Goal: Task Accomplishment & Management: Manage account settings

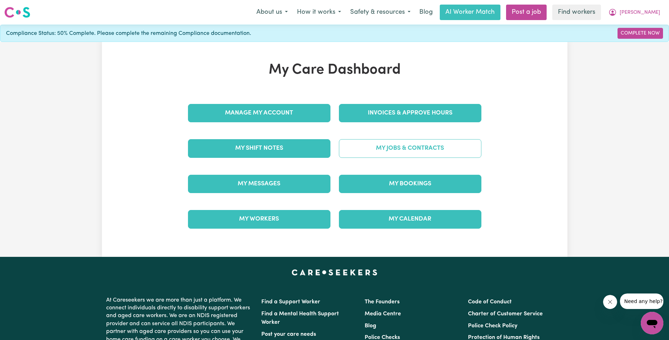
click at [424, 160] on div "My Jobs & Contracts" at bounding box center [409, 148] width 151 height 35
click at [427, 152] on link "My Jobs & Contracts" at bounding box center [410, 148] width 142 height 18
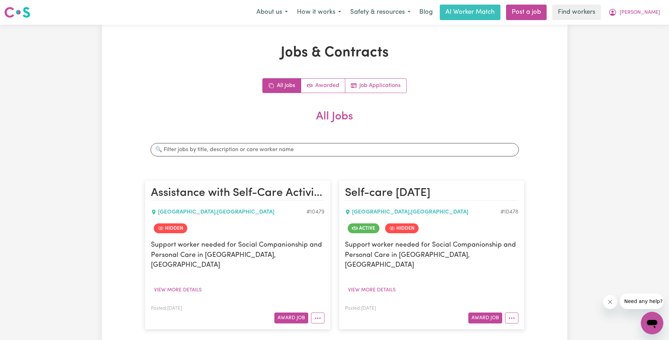
scroll to position [149, 0]
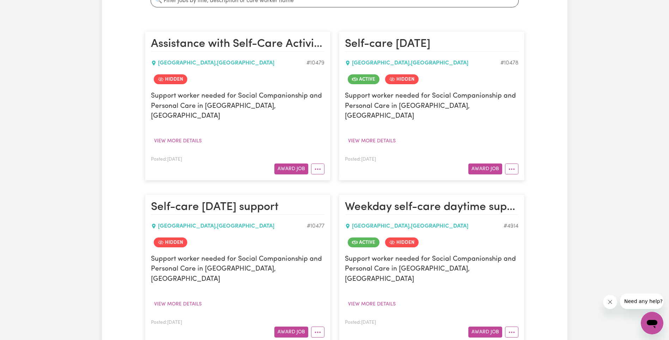
click at [519, 162] on article "Self-care [DATE] [GEOGRAPHIC_DATA] # 10478 Active Hidden Support worker needed …" at bounding box center [431, 105] width 185 height 149
click at [514, 164] on button "More options" at bounding box center [511, 169] width 13 height 11
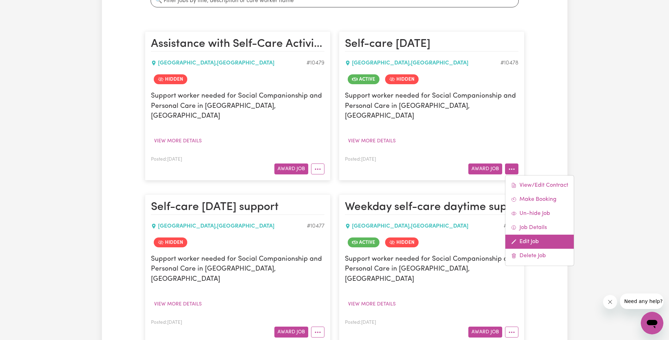
click at [532, 235] on link "Edit Job" at bounding box center [539, 242] width 68 height 14
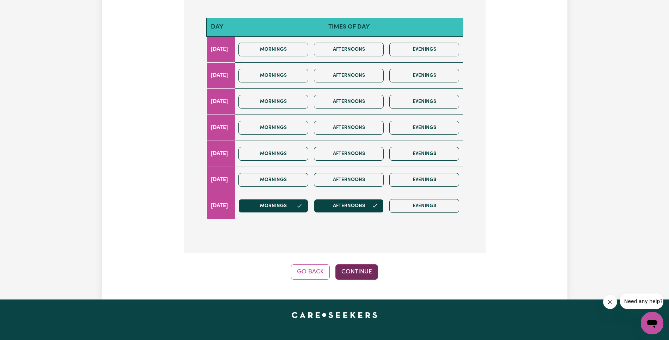
click at [361, 276] on button "Continue" at bounding box center [356, 272] width 43 height 16
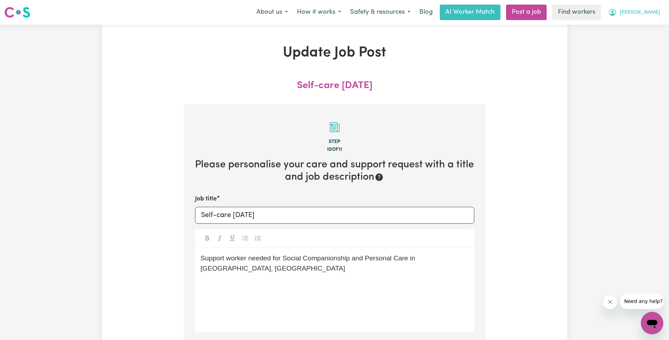
click at [652, 13] on span "[PERSON_NAME]" at bounding box center [639, 13] width 41 height 8
click at [649, 26] on link "My Dashboard" at bounding box center [636, 27] width 56 height 13
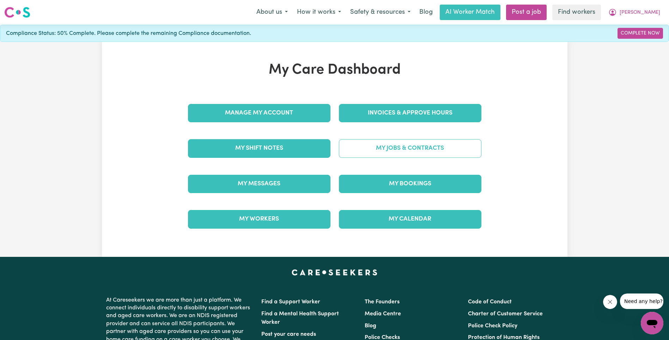
click at [439, 151] on link "My Jobs & Contracts" at bounding box center [410, 148] width 142 height 18
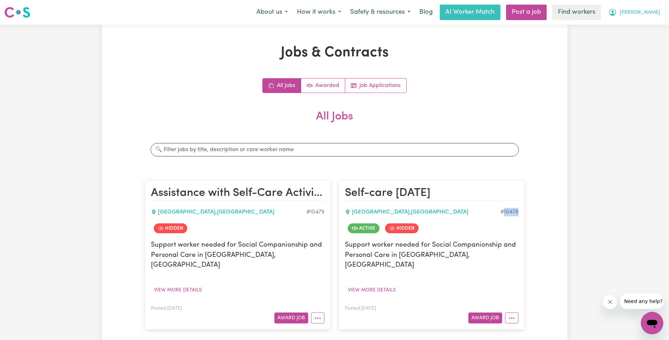
drag, startPoint x: 649, startPoint y: 11, endPoint x: 647, endPoint y: 19, distance: 8.0
click at [649, 11] on span "[PERSON_NAME]" at bounding box center [639, 13] width 41 height 8
click at [640, 38] on link "Logout" at bounding box center [636, 40] width 56 height 13
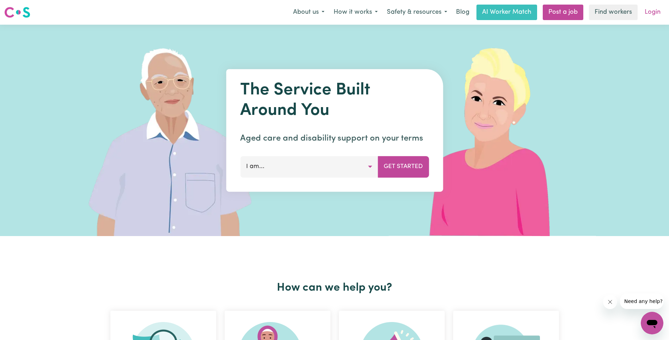
click at [652, 12] on link "Login" at bounding box center [652, 13] width 24 height 16
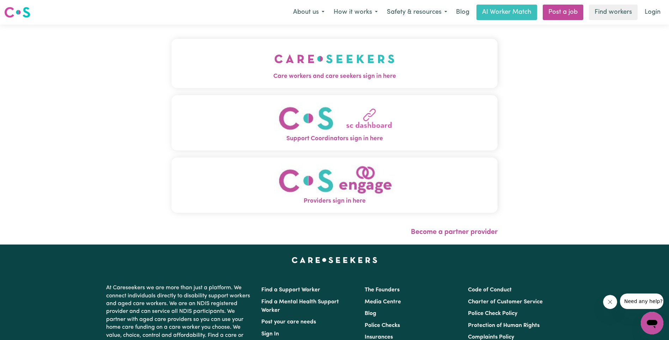
click at [231, 51] on button "Care workers and care seekers sign in here" at bounding box center [334, 63] width 326 height 49
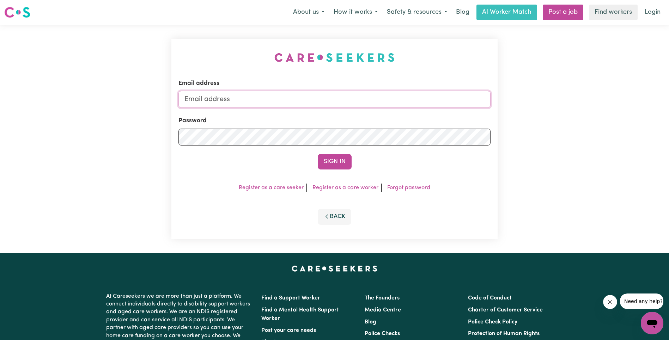
click at [361, 100] on input "Email address" at bounding box center [334, 99] width 312 height 17
type input "superuser~[EMAIL_ADDRESS][DOMAIN_NAME]"
click at [329, 167] on button "Sign In" at bounding box center [335, 162] width 34 height 16
